Goal: Book appointment/travel/reservation

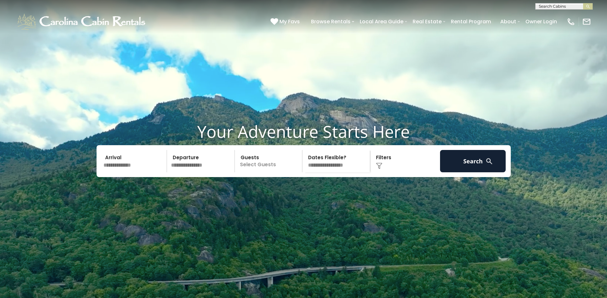
click at [118, 172] on input "text" at bounding box center [134, 161] width 66 height 22
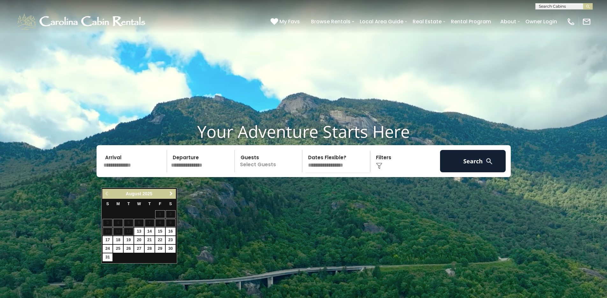
click at [171, 193] on span "Next" at bounding box center [171, 193] width 5 height 5
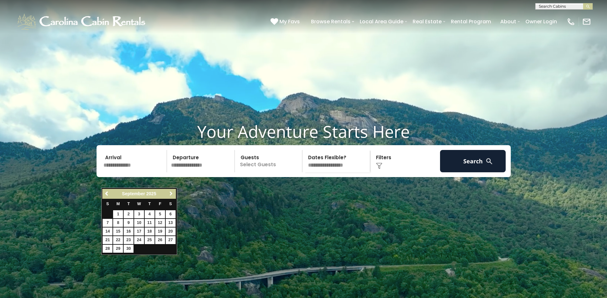
click at [171, 193] on span "Next" at bounding box center [171, 193] width 5 height 5
click at [148, 223] on link "9" at bounding box center [150, 223] width 10 height 8
type input "*******"
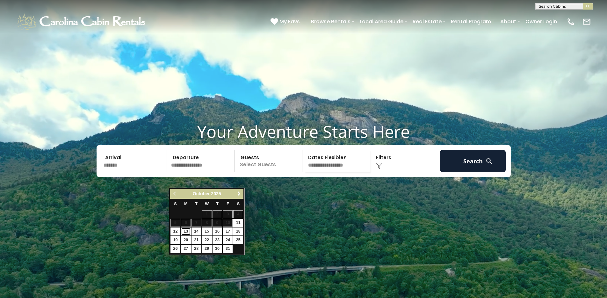
click at [183, 231] on link "13" at bounding box center [186, 231] width 10 height 8
type input "********"
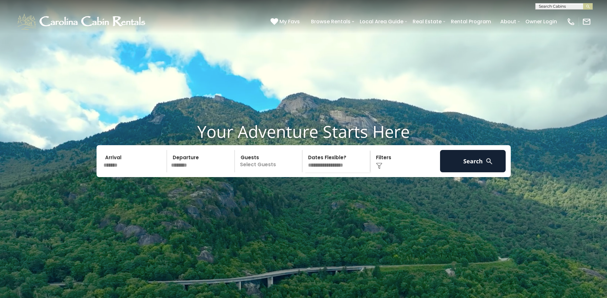
click at [263, 172] on p "Select Guests" at bounding box center [270, 161] width 66 height 22
click at [304, 191] on div "- 0 + +" at bounding box center [290, 187] width 33 height 7
click at [303, 191] on div "+" at bounding box center [300, 187] width 7 height 7
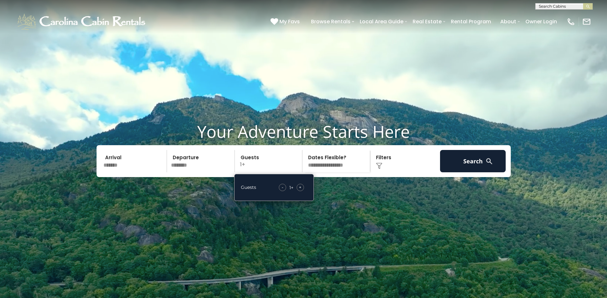
click at [303, 191] on div "+" at bounding box center [300, 187] width 7 height 7
click at [302, 191] on div "+" at bounding box center [300, 187] width 7 height 7
click at [329, 172] on select "**********" at bounding box center [337, 161] width 66 height 22
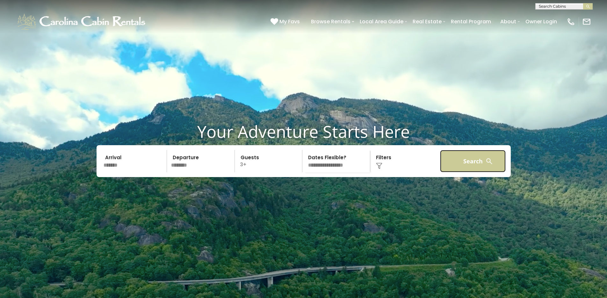
click at [470, 172] on button "Search" at bounding box center [473, 161] width 66 height 22
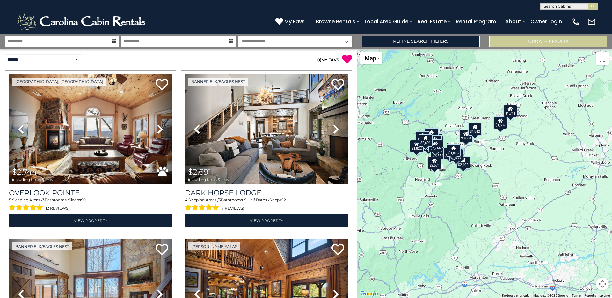
drag, startPoint x: 540, startPoint y: 231, endPoint x: 483, endPoint y: 211, distance: 60.7
click at [483, 211] on div "$2,744 $2,691 $3,188 $3,800 $1,054 $1,411 $3,824 $3,154 $7,339 $2,225 $2,387 $1…" at bounding box center [484, 173] width 255 height 249
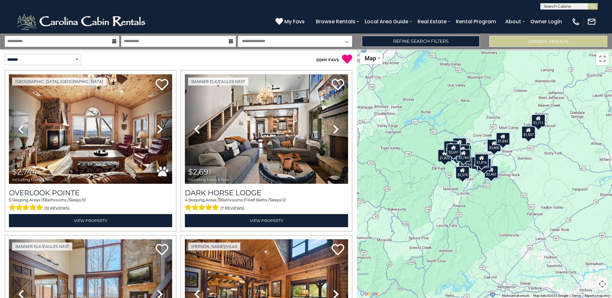
drag, startPoint x: 420, startPoint y: 209, endPoint x: 450, endPoint y: 221, distance: 32.2
click at [450, 221] on div "$2,744 $2,691 $3,188 $3,800 $1,054 $1,411 $3,824 $3,154 $7,339 $2,225 $2,387 $1…" at bounding box center [484, 173] width 255 height 249
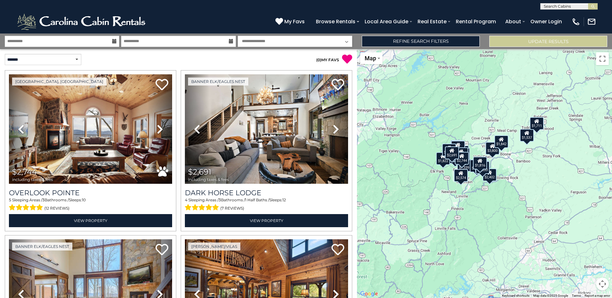
drag, startPoint x: 479, startPoint y: 220, endPoint x: 477, endPoint y: 223, distance: 4.0
click at [477, 223] on div "$2,744 $2,691 $3,188 $3,800 $1,054 $1,411 $3,824 $3,154 $7,339 $2,225 $2,387 $1…" at bounding box center [484, 173] width 255 height 249
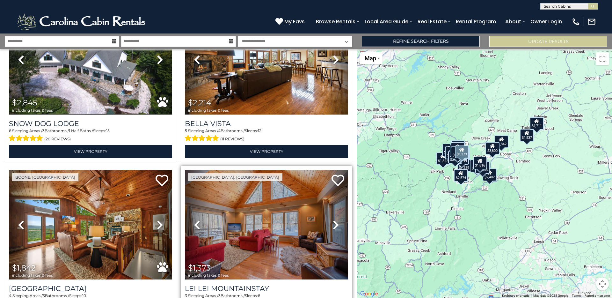
scroll to position [1104, 0]
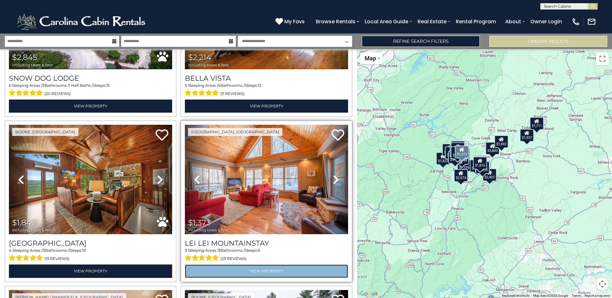
click at [254, 264] on link "View Property" at bounding box center [266, 270] width 163 height 13
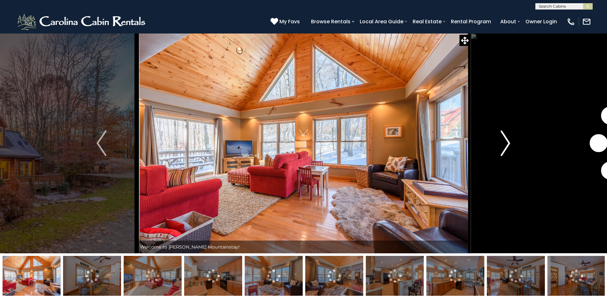
click at [505, 144] on img "Next" at bounding box center [506, 142] width 10 height 25
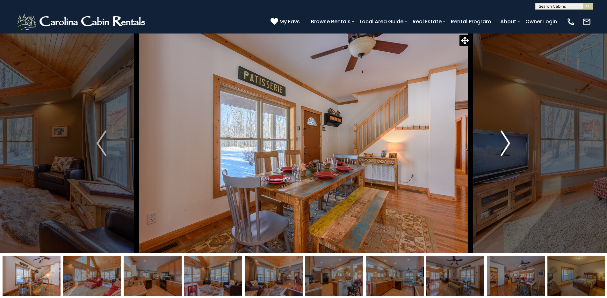
click at [506, 147] on img "Next" at bounding box center [506, 142] width 10 height 25
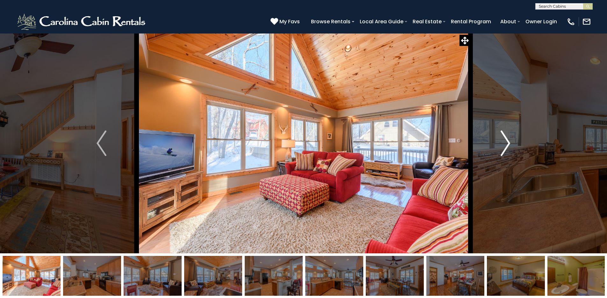
click at [506, 147] on img "Next" at bounding box center [506, 142] width 10 height 25
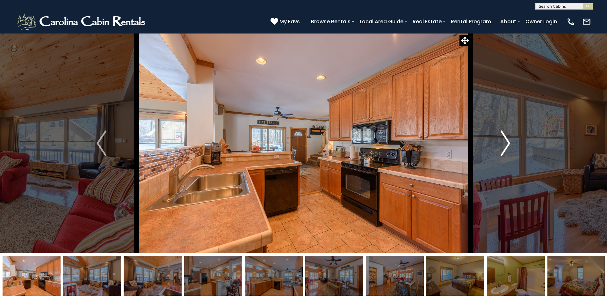
click at [506, 147] on img "Next" at bounding box center [506, 142] width 10 height 25
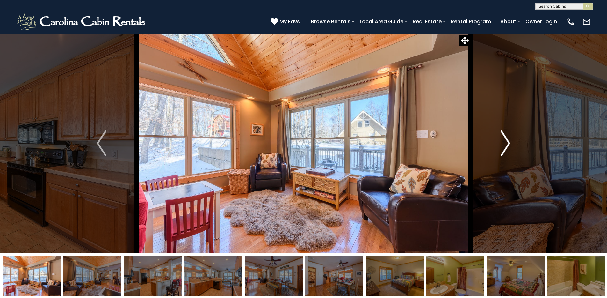
click at [506, 147] on img "Next" at bounding box center [506, 142] width 10 height 25
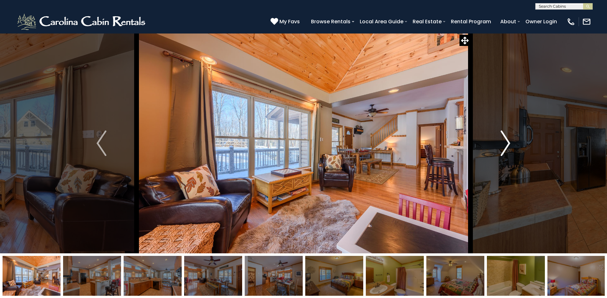
click at [506, 147] on img "Next" at bounding box center [506, 142] width 10 height 25
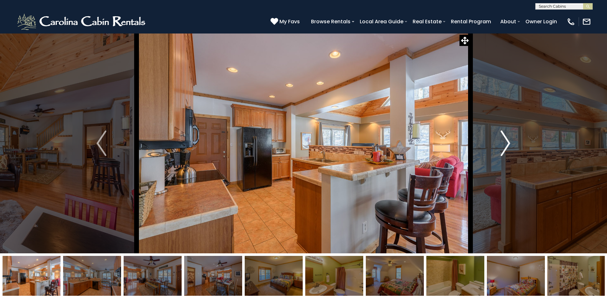
click at [506, 147] on img "Next" at bounding box center [506, 142] width 10 height 25
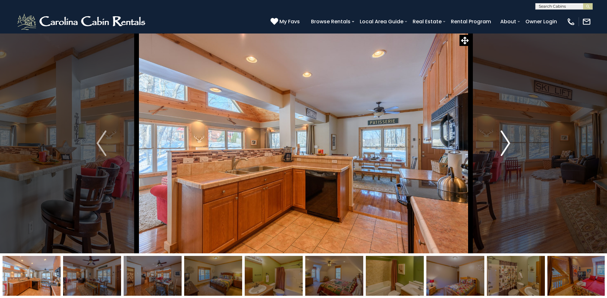
click at [506, 147] on img "Next" at bounding box center [506, 142] width 10 height 25
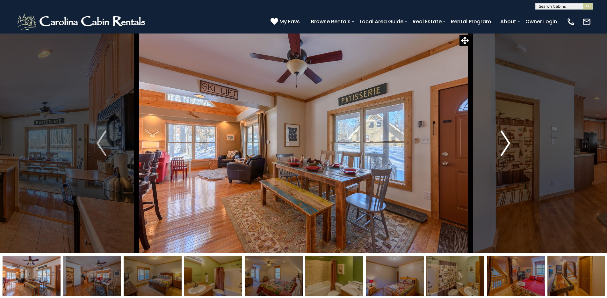
click at [506, 147] on img "Next" at bounding box center [506, 142] width 10 height 25
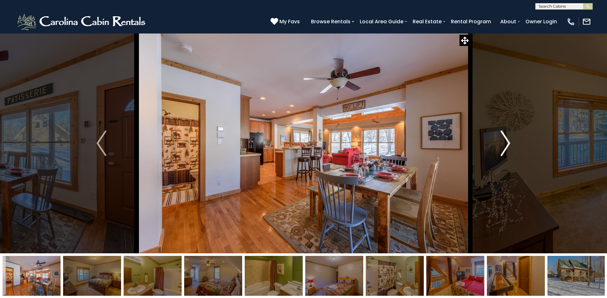
click at [506, 147] on img "Next" at bounding box center [506, 142] width 10 height 25
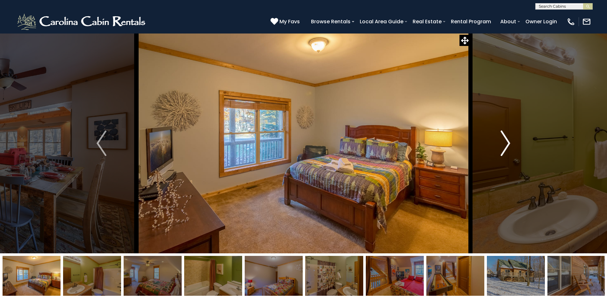
click at [506, 147] on img "Next" at bounding box center [506, 142] width 10 height 25
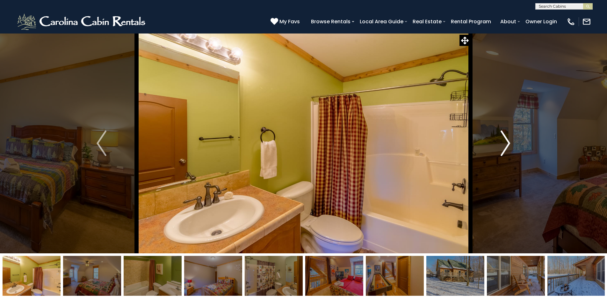
click at [506, 147] on img "Next" at bounding box center [506, 142] width 10 height 25
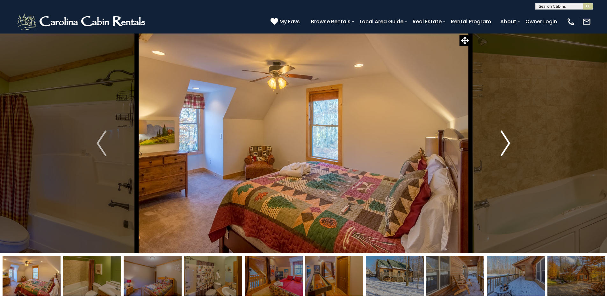
click at [506, 147] on img "Next" at bounding box center [506, 142] width 10 height 25
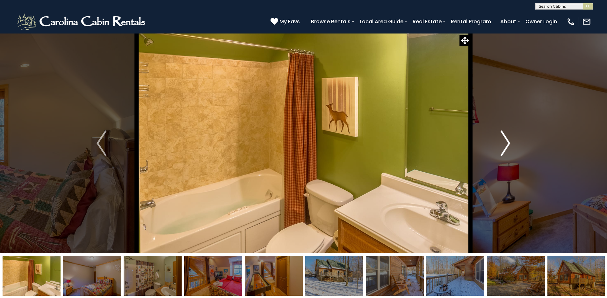
click at [506, 147] on img "Next" at bounding box center [506, 142] width 10 height 25
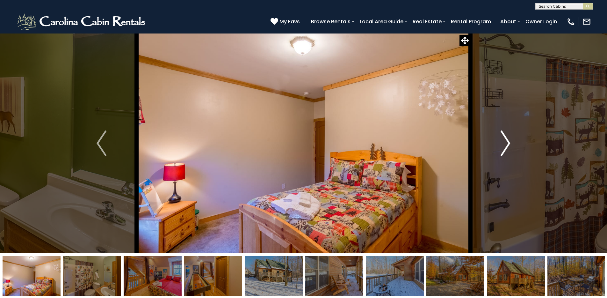
click at [506, 147] on img "Next" at bounding box center [506, 142] width 10 height 25
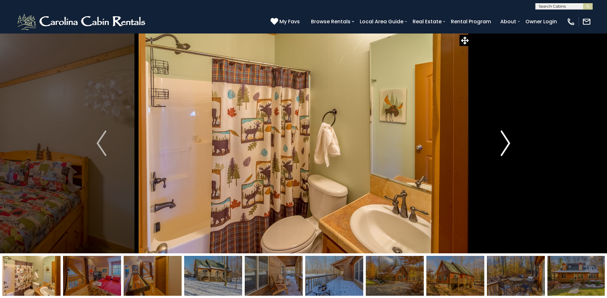
click at [506, 147] on img "Next" at bounding box center [506, 142] width 10 height 25
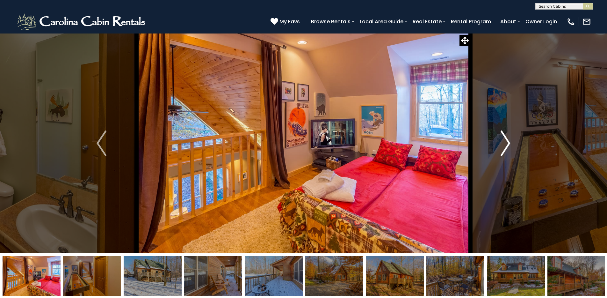
click at [506, 147] on img "Next" at bounding box center [506, 142] width 10 height 25
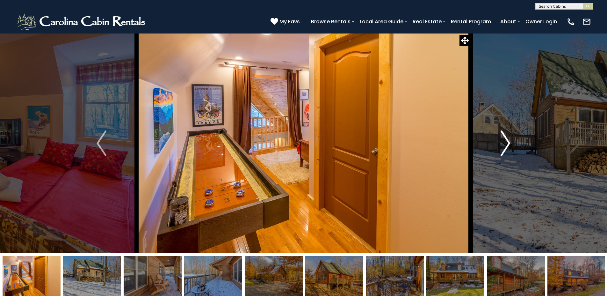
click at [506, 147] on img "Next" at bounding box center [506, 142] width 10 height 25
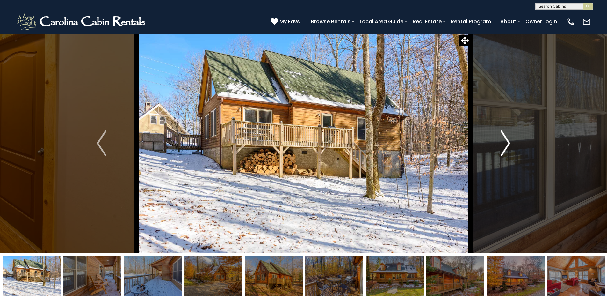
click at [506, 147] on img "Next" at bounding box center [506, 142] width 10 height 25
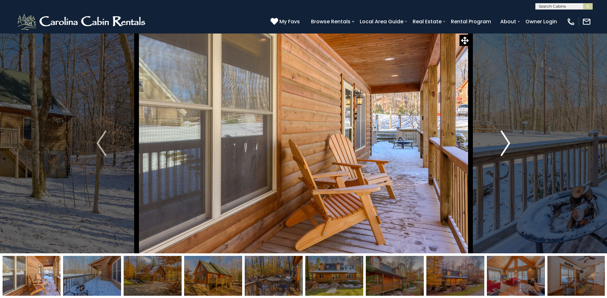
click at [506, 147] on img "Next" at bounding box center [506, 142] width 10 height 25
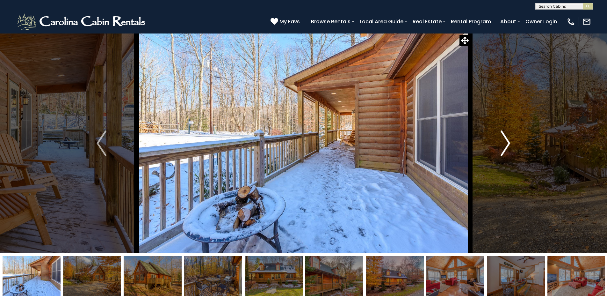
click at [506, 147] on img "Next" at bounding box center [506, 142] width 10 height 25
